Goal: Task Accomplishment & Management: Manage account settings

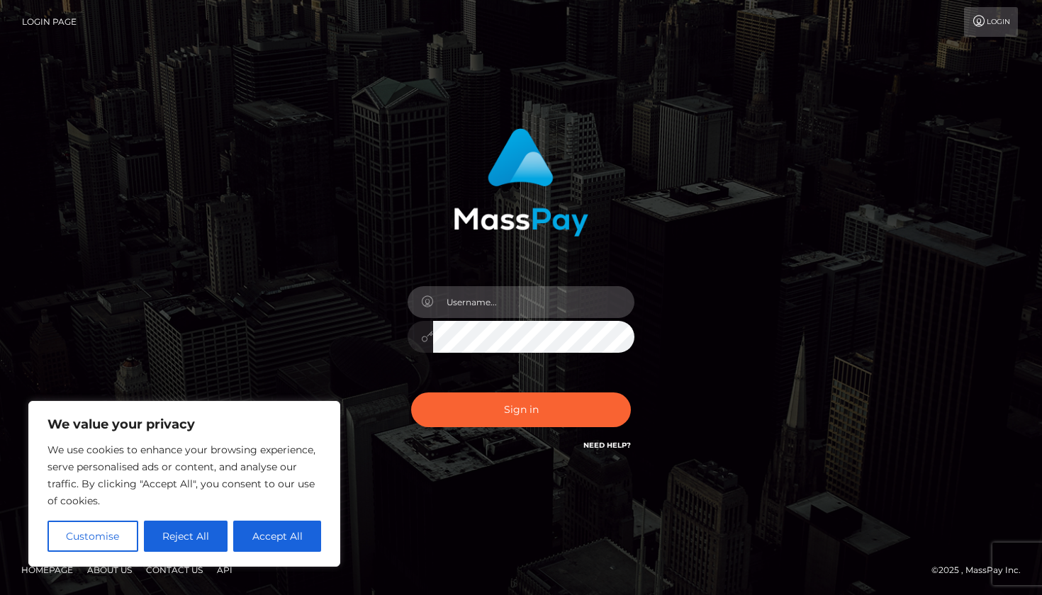
type input "VkVSQU1PTkVMTEE2OUBHTUFJTC5DT00="
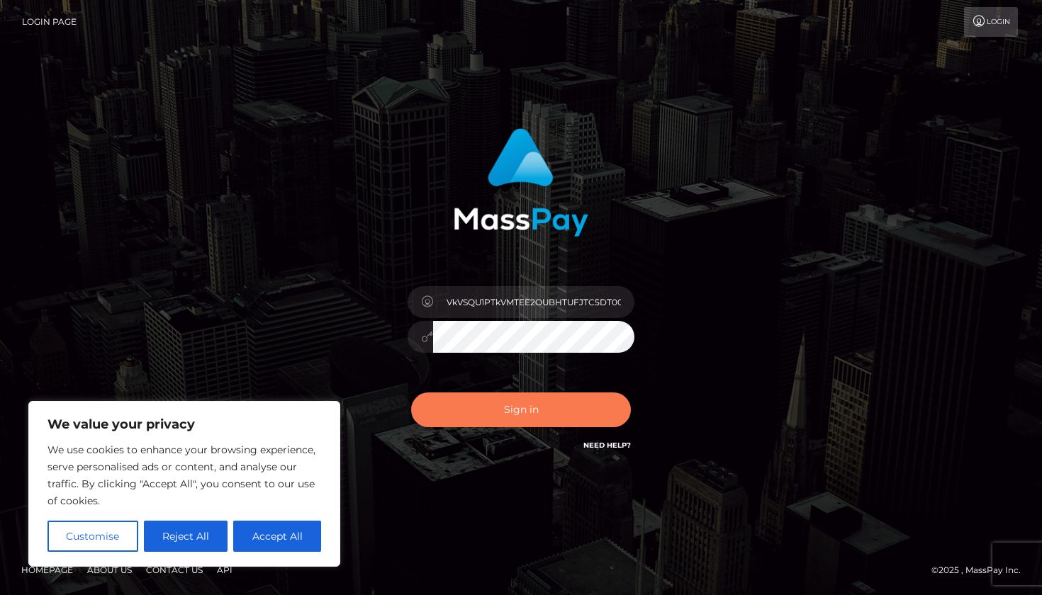
click at [499, 404] on button "Sign in" at bounding box center [521, 410] width 220 height 35
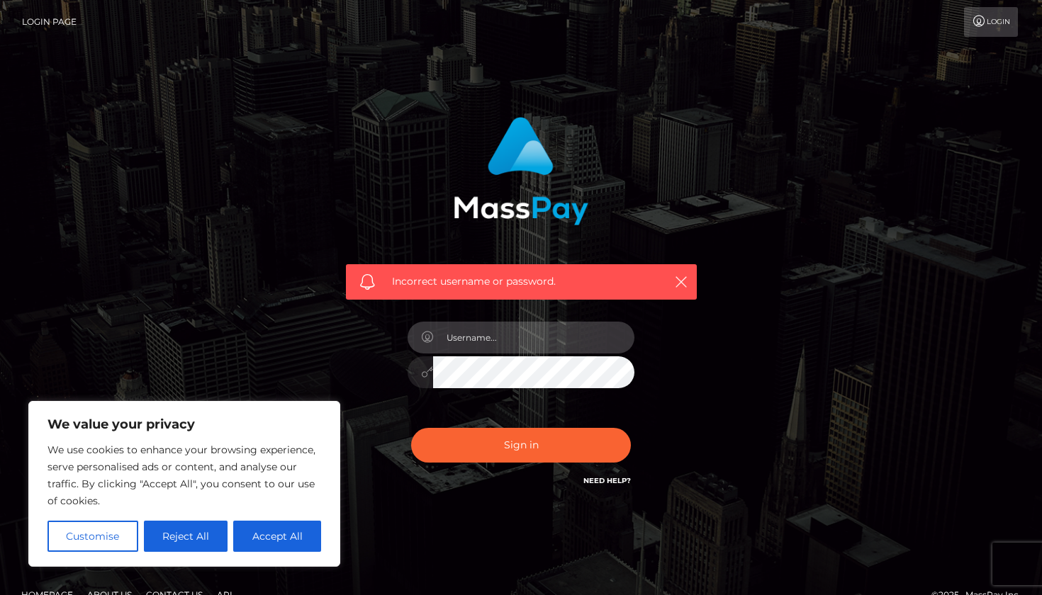
click at [525, 335] on input "text" at bounding box center [533, 338] width 201 height 32
click at [498, 338] on input "[EMAIL_ADDRESS][DOMAIN_NAME]" at bounding box center [533, 338] width 201 height 32
type input "[EMAIL_ADDRESS][DOMAIN_NAME]"
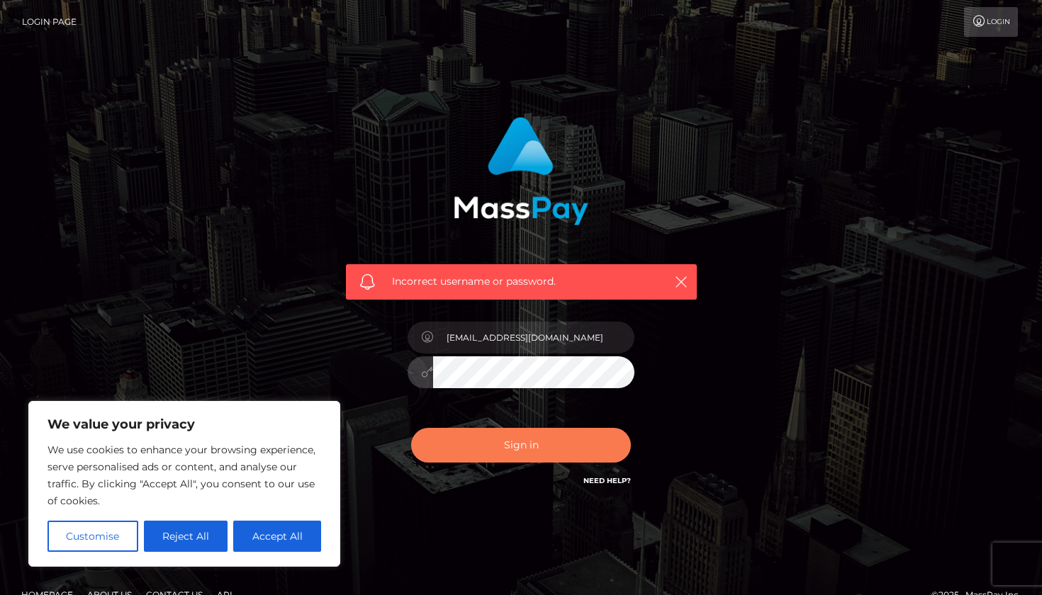
click at [526, 437] on button "Sign in" at bounding box center [521, 445] width 220 height 35
